Goal: Entertainment & Leisure: Browse casually

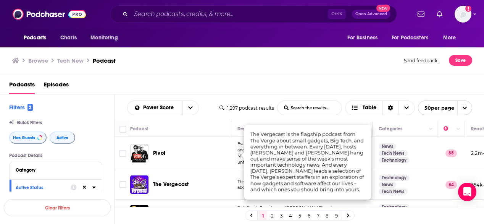
scroll to position [27, 0]
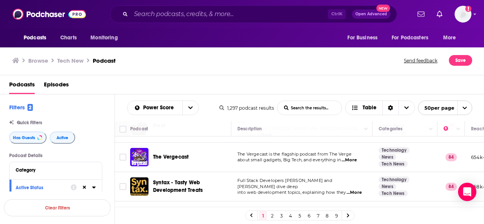
click at [326, 76] on div "Podcasts Episodes" at bounding box center [242, 84] width 484 height 19
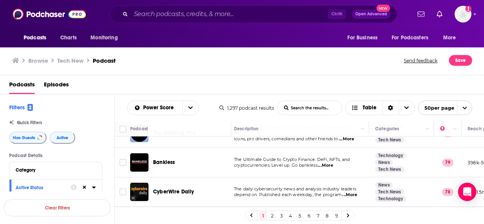
scroll to position [231, 3]
click at [327, 162] on span "...More" at bounding box center [325, 165] width 15 height 6
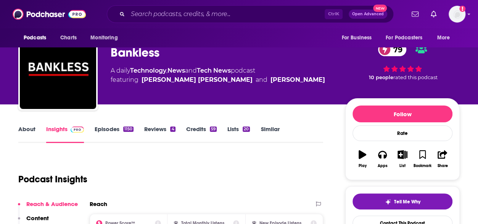
scroll to position [14, 0]
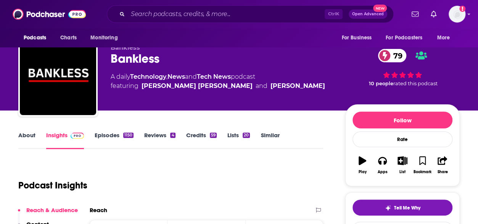
click at [34, 134] on link "About" at bounding box center [26, 140] width 17 height 18
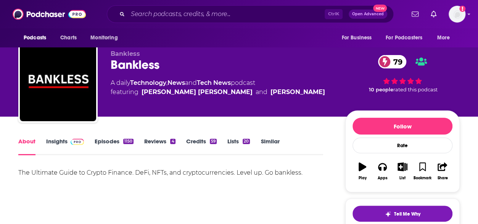
scroll to position [9, 0]
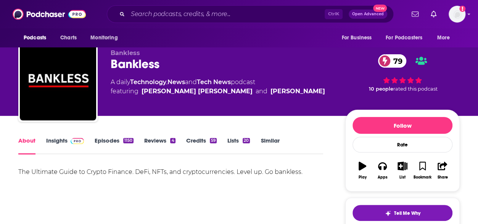
click at [116, 140] on link "Episodes 1150" at bounding box center [114, 146] width 39 height 18
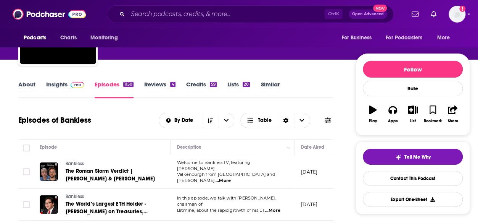
scroll to position [67, 0]
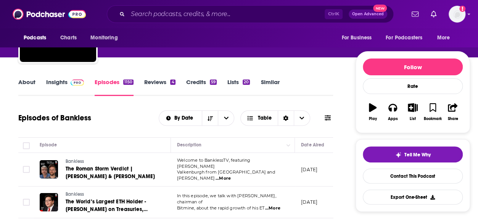
click at [231, 175] on span "...More" at bounding box center [223, 178] width 15 height 6
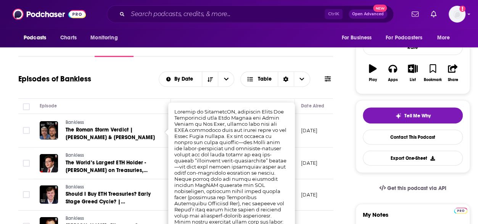
scroll to position [106, 0]
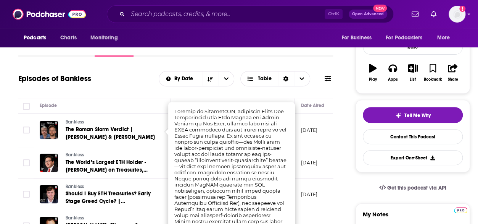
click at [141, 95] on div "Episodes of Bankless By Date Table" at bounding box center [175, 83] width 315 height 29
